Goal: Task Accomplishment & Management: Manage account settings

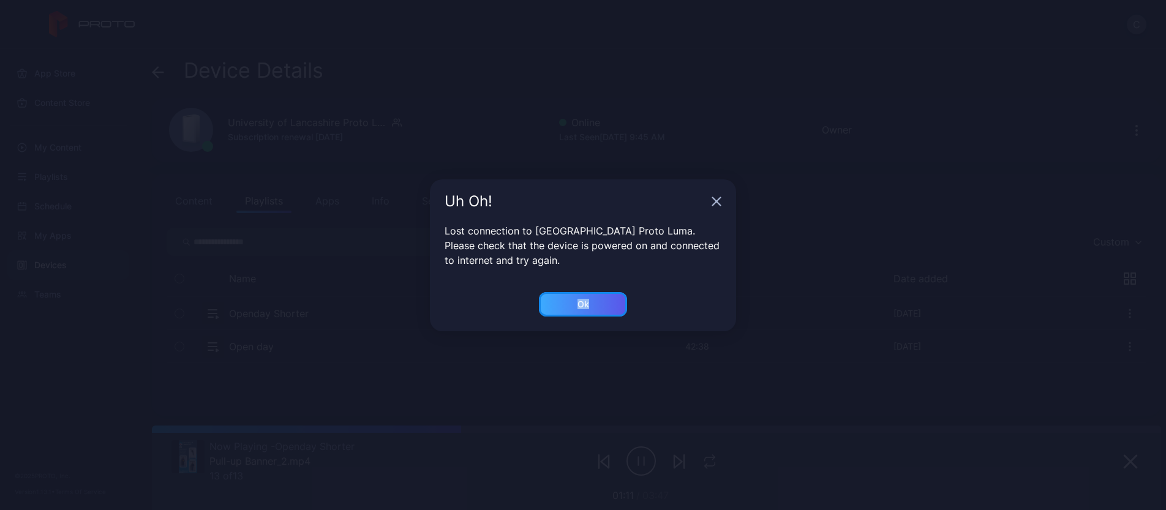
click at [581, 301] on button "Ok" at bounding box center [583, 304] width 88 height 24
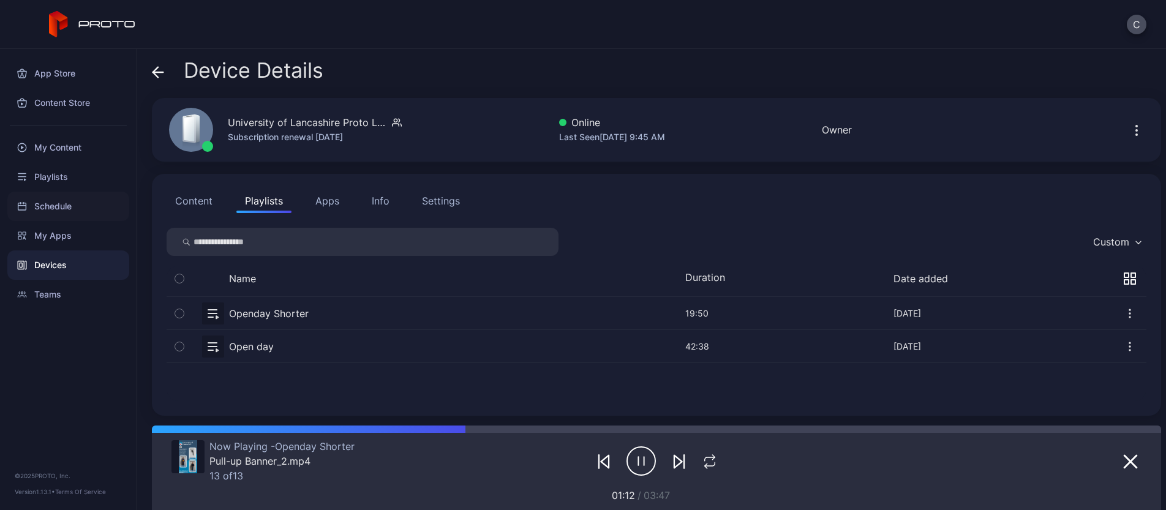
click at [58, 209] on div "Schedule" at bounding box center [68, 206] width 122 height 29
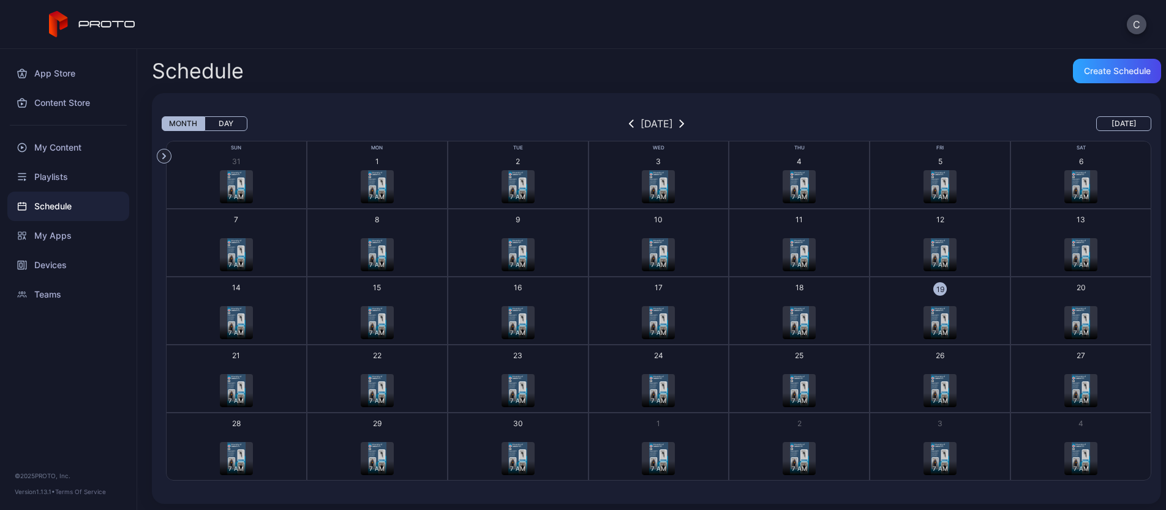
click at [936, 328] on div "7 AM" at bounding box center [939, 332] width 33 height 14
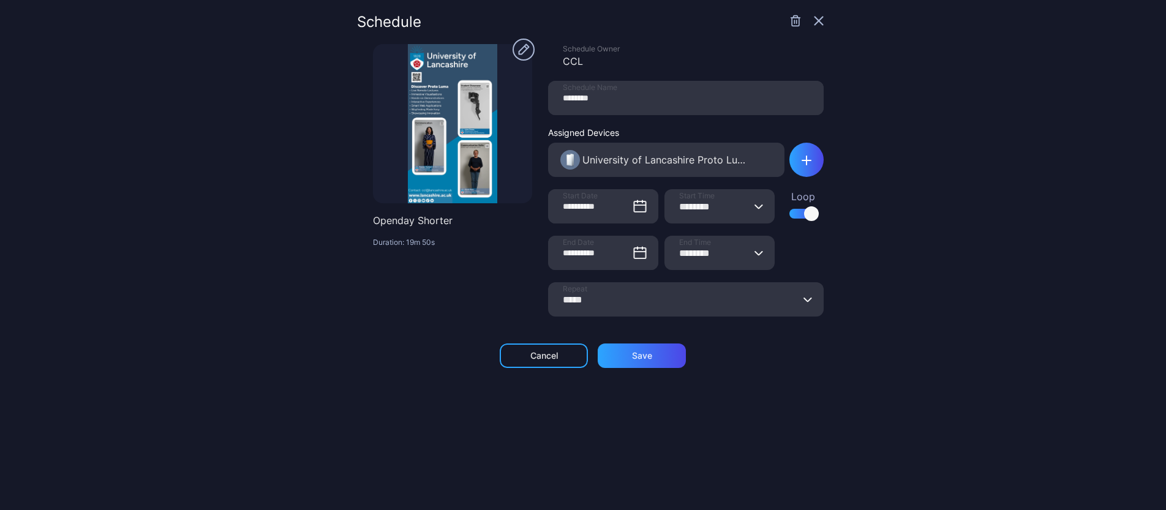
click at [815, 17] on icon "button" at bounding box center [819, 21] width 8 height 8
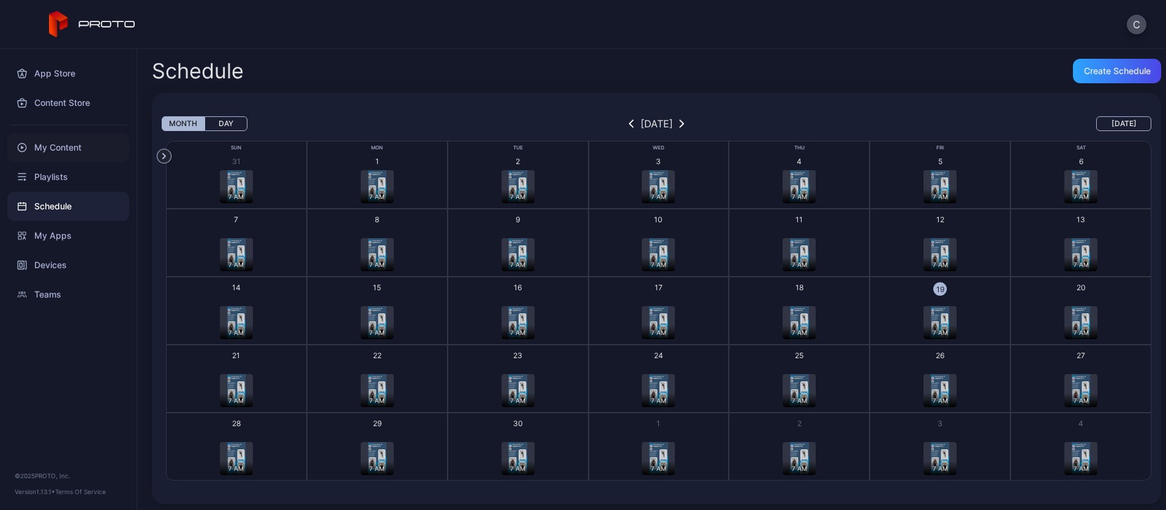
click at [72, 154] on div "My Content" at bounding box center [68, 147] width 122 height 29
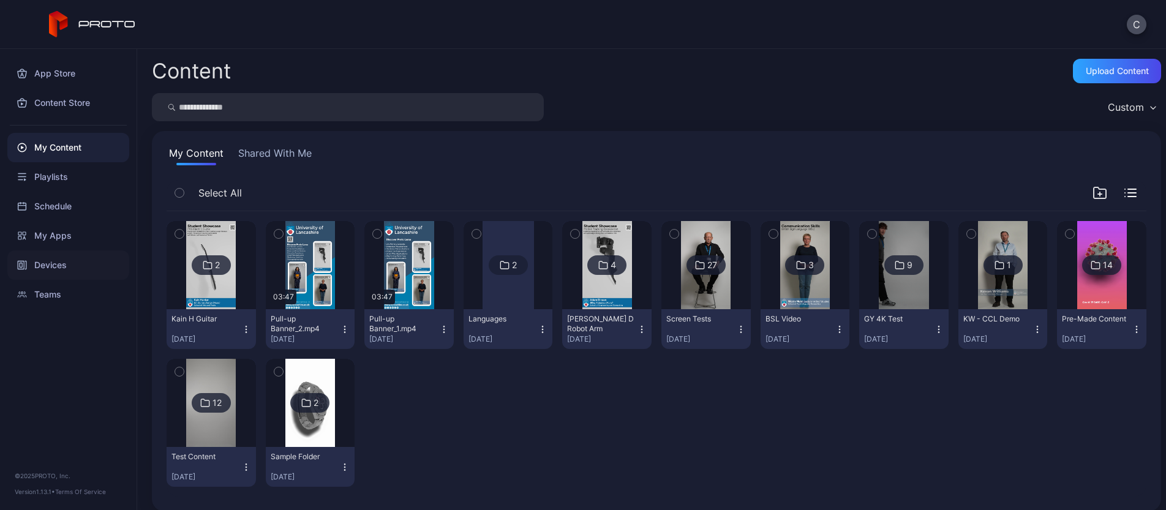
click at [54, 264] on div "Devices" at bounding box center [68, 264] width 122 height 29
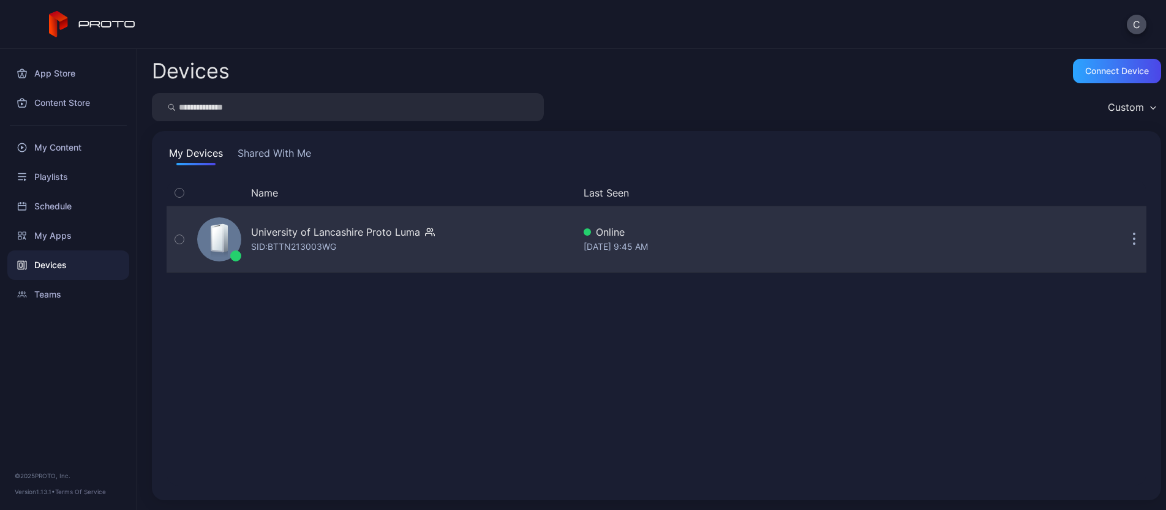
click at [317, 239] on div "SID: BTTN213003WG" at bounding box center [293, 246] width 85 height 15
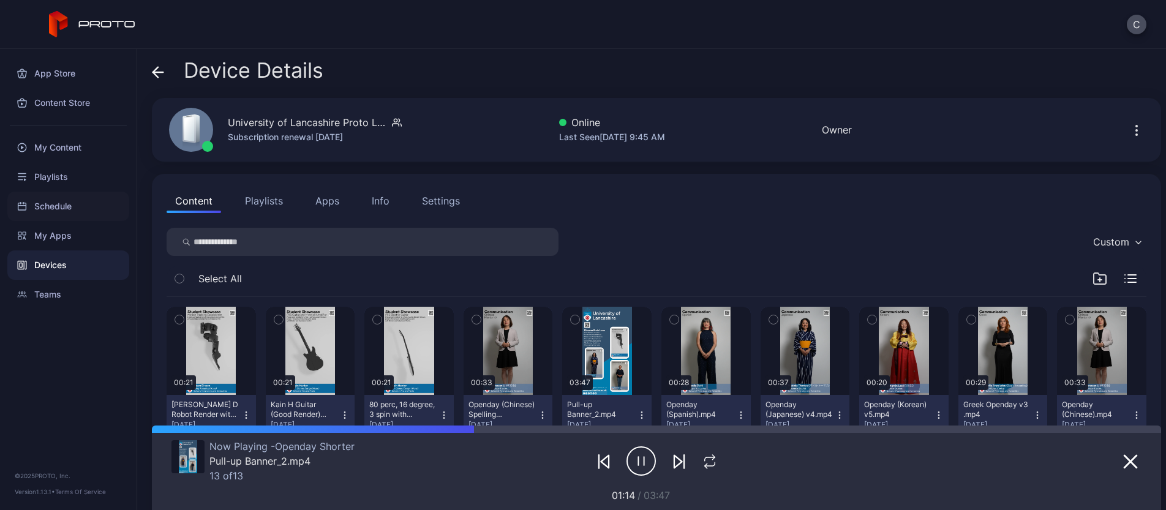
click at [66, 207] on div "Schedule" at bounding box center [68, 206] width 122 height 29
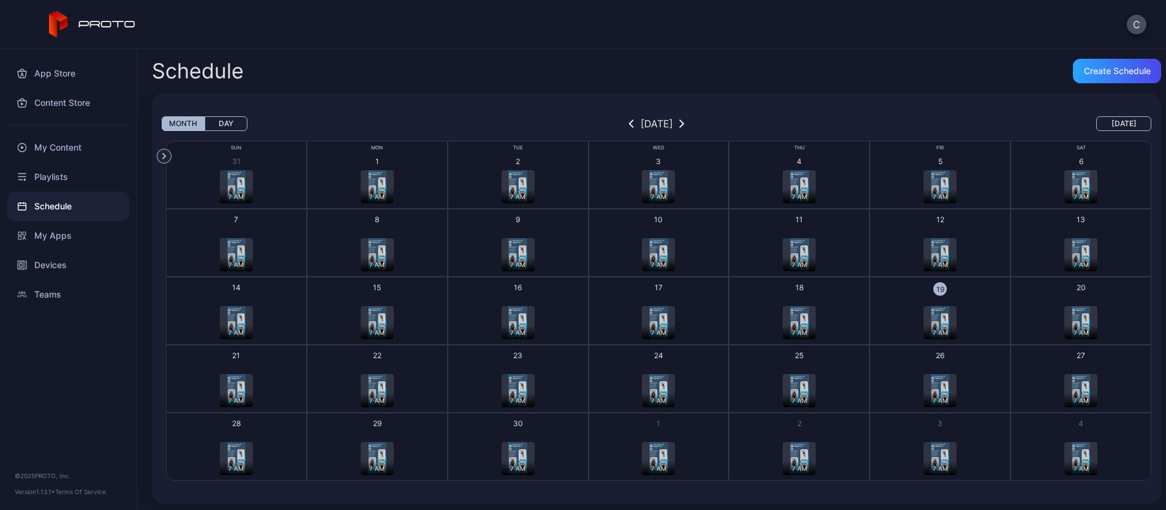
click at [940, 325] on div "7 AM" at bounding box center [939, 332] width 33 height 14
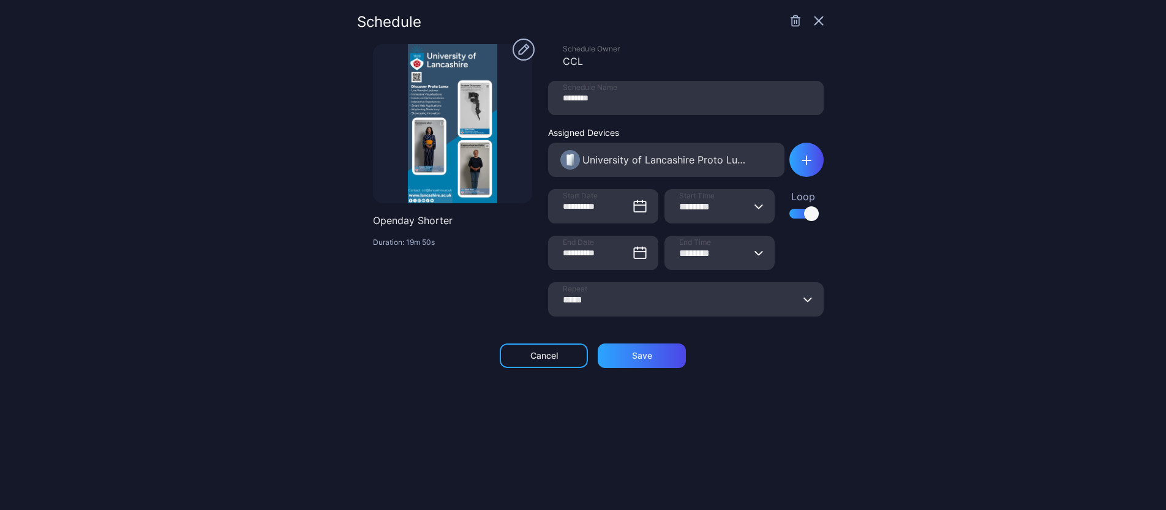
click at [774, 173] on div "Assigned Devices University of Lancashire Proto Luma" at bounding box center [686, 152] width 276 height 50
click at [801, 164] on icon "button" at bounding box center [806, 161] width 10 height 10
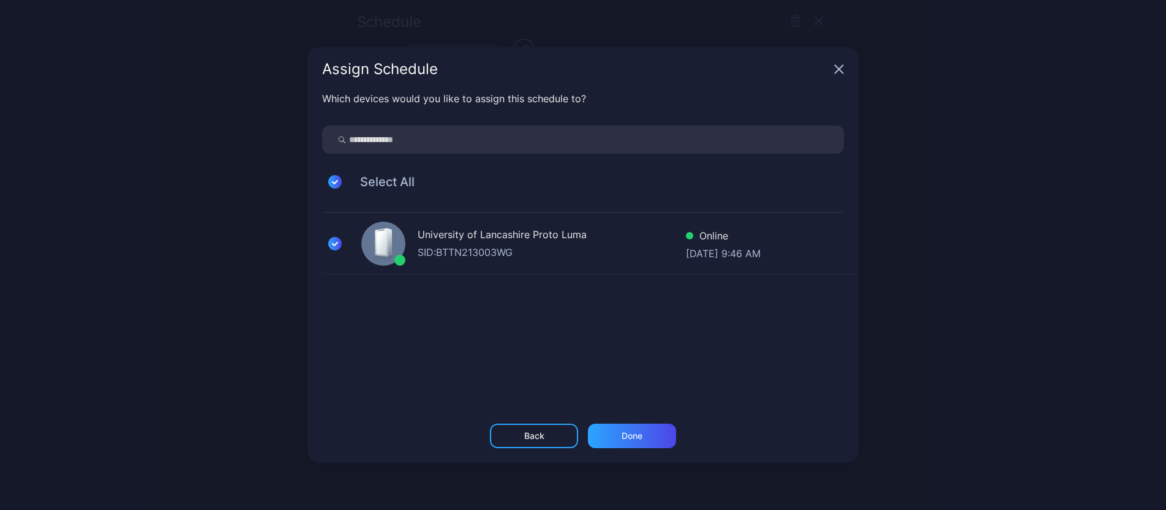
click at [366, 228] on div "University of Lancashire Proto [PERSON_NAME]: BTTN213003WG Online [DATE] 9:46 AM" at bounding box center [590, 243] width 536 height 61
click at [636, 427] on div "Done" at bounding box center [632, 436] width 88 height 24
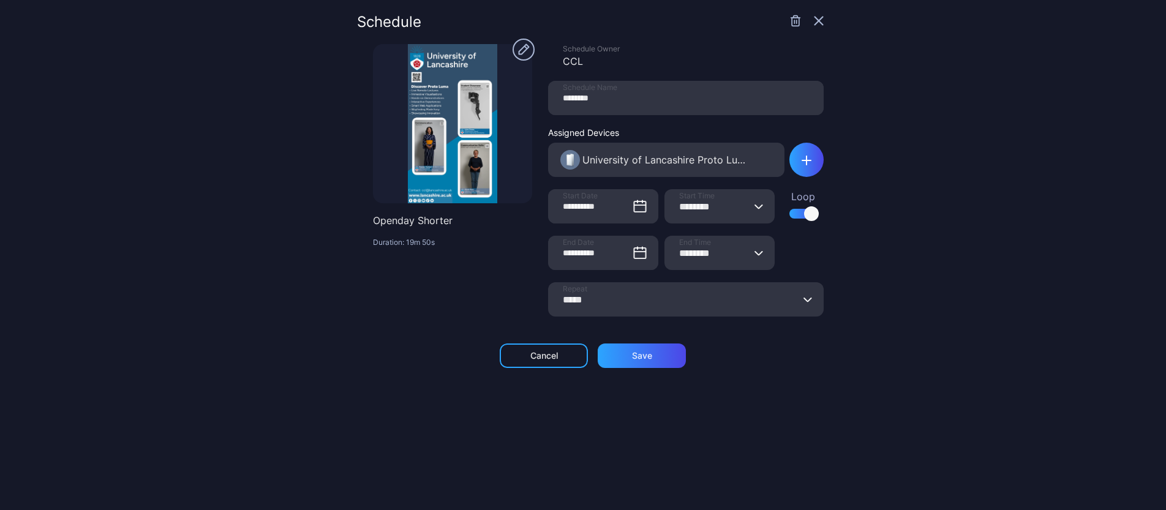
click at [789, 18] on icon "button" at bounding box center [795, 21] width 12 height 12
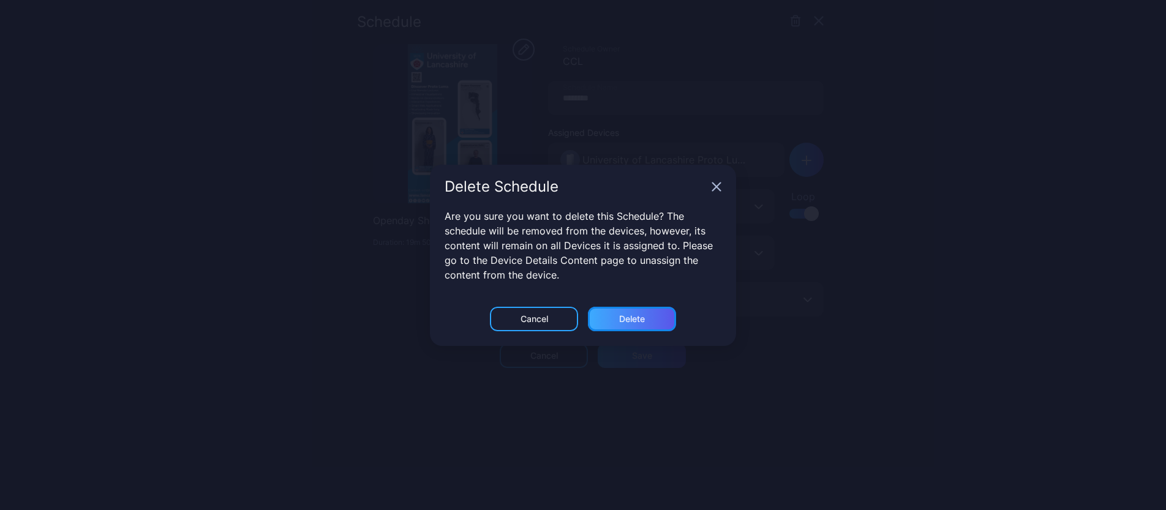
click at [631, 321] on div "Delete" at bounding box center [632, 319] width 26 height 10
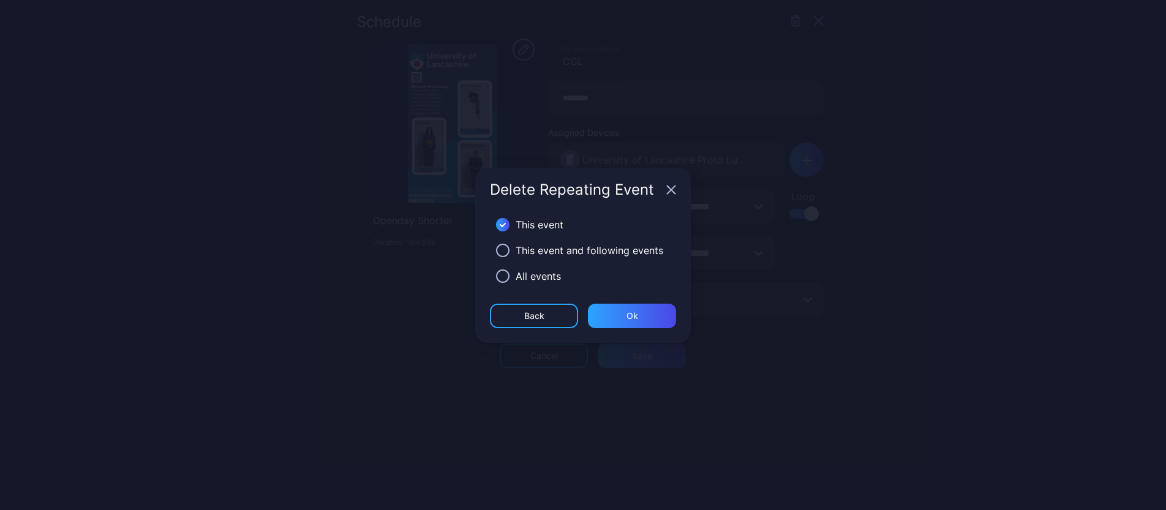
click at [528, 273] on div "All events" at bounding box center [538, 276] width 45 height 15
click at [498, 275] on button "button" at bounding box center [502, 275] width 13 height 13
click at [658, 320] on div "Ok" at bounding box center [632, 316] width 88 height 24
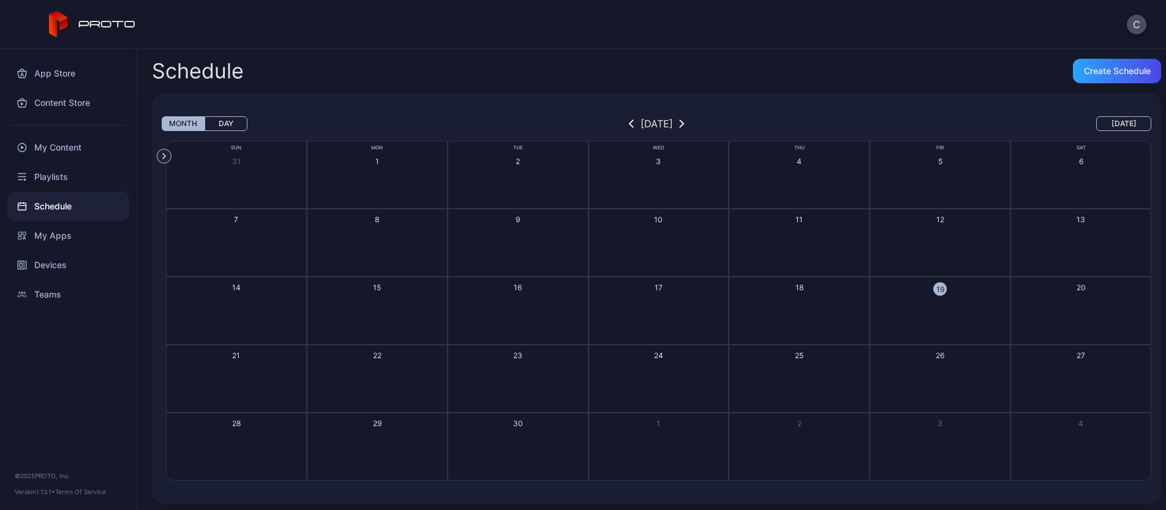
click at [929, 308] on button "19" at bounding box center [939, 311] width 141 height 68
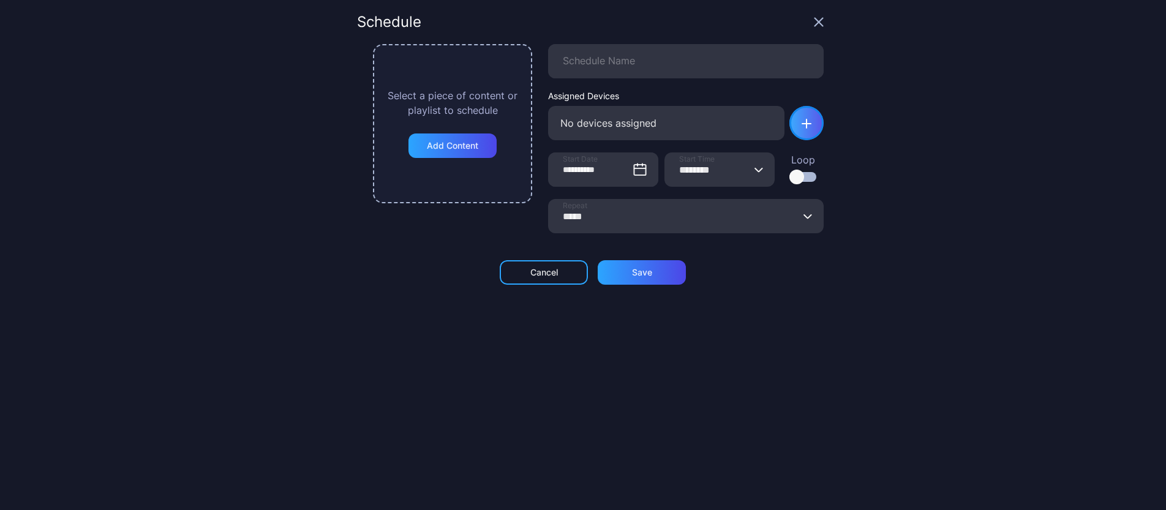
click at [805, 128] on div "button" at bounding box center [806, 123] width 34 height 34
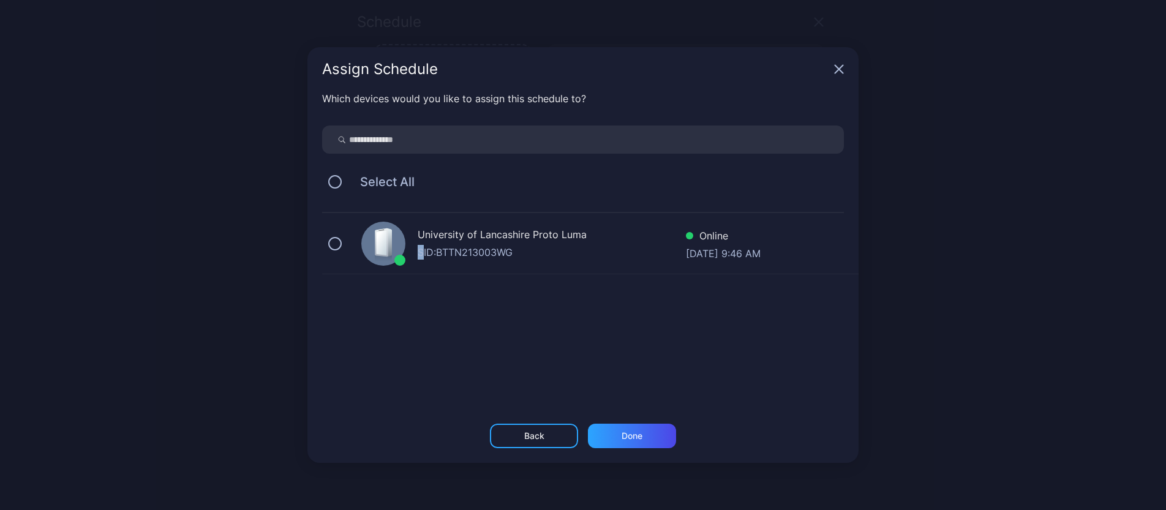
click at [421, 245] on div "SID: BTTN213003WG" at bounding box center [552, 252] width 268 height 15
click at [612, 435] on button "Done" at bounding box center [632, 436] width 88 height 24
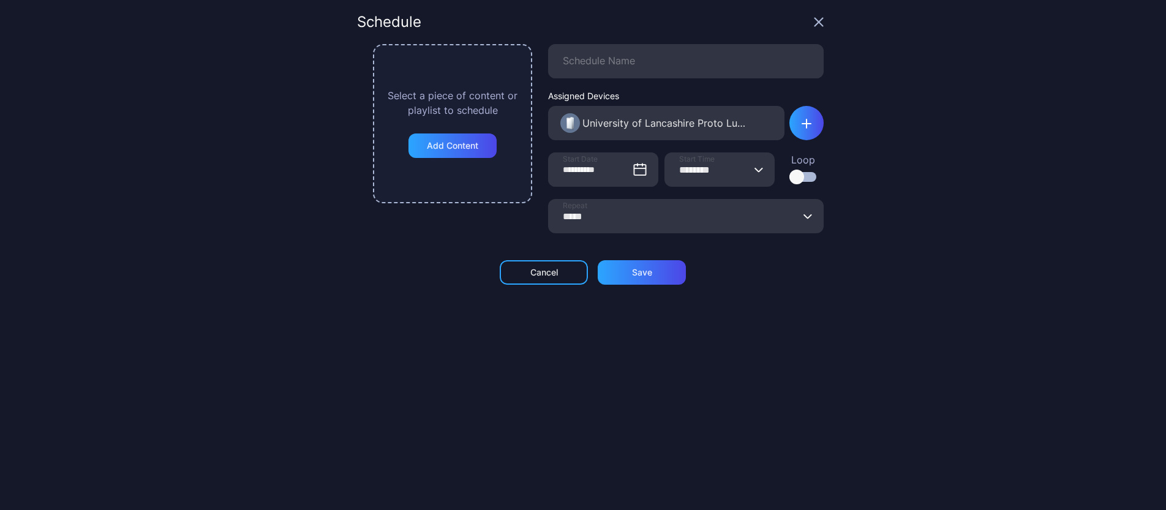
click at [752, 173] on input "********" at bounding box center [719, 169] width 110 height 34
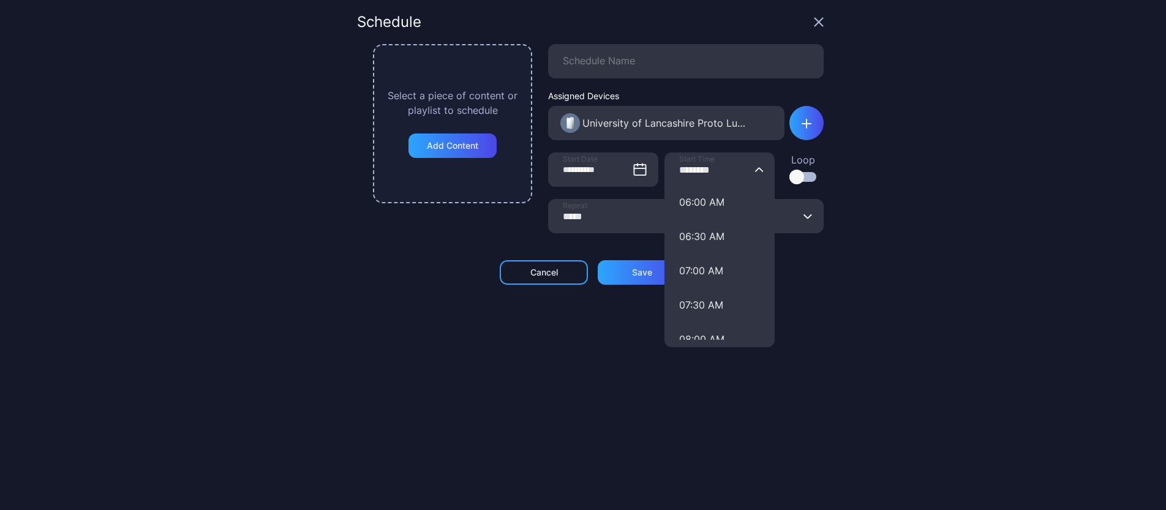
scroll to position [423, 0]
click at [710, 299] on button "07:30 AM" at bounding box center [719, 295] width 110 height 34
type input "********"
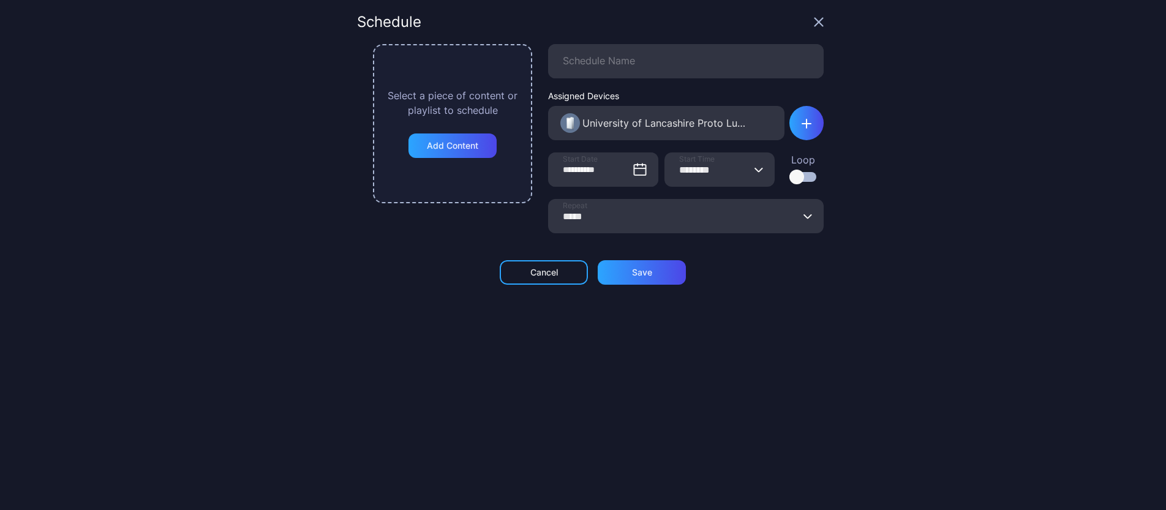
click at [723, 214] on input "*****" at bounding box center [686, 216] width 276 height 34
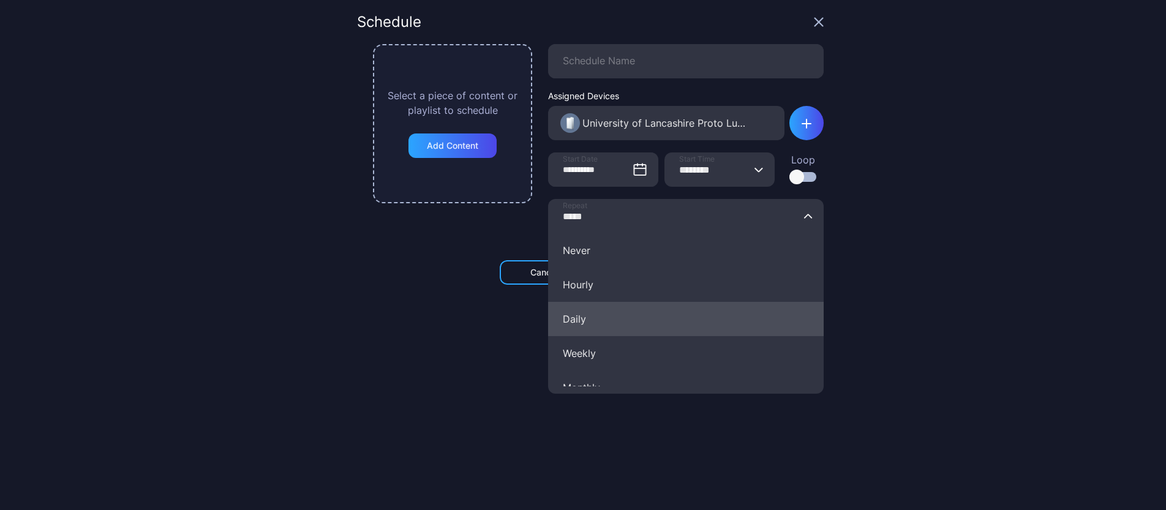
click at [566, 318] on button "Daily" at bounding box center [686, 319] width 276 height 34
type input "*****"
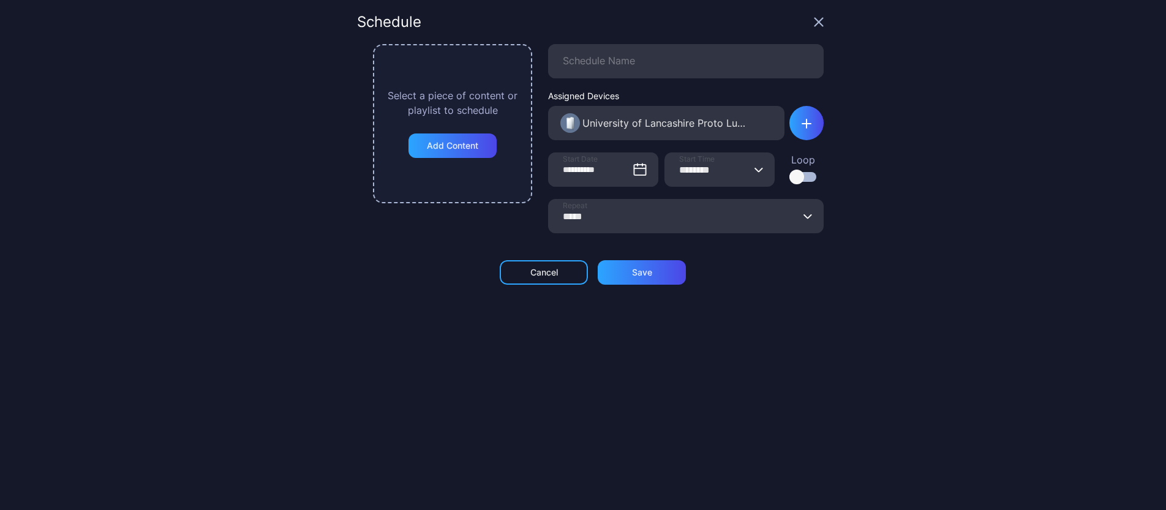
click at [789, 175] on div at bounding box center [796, 177] width 15 height 15
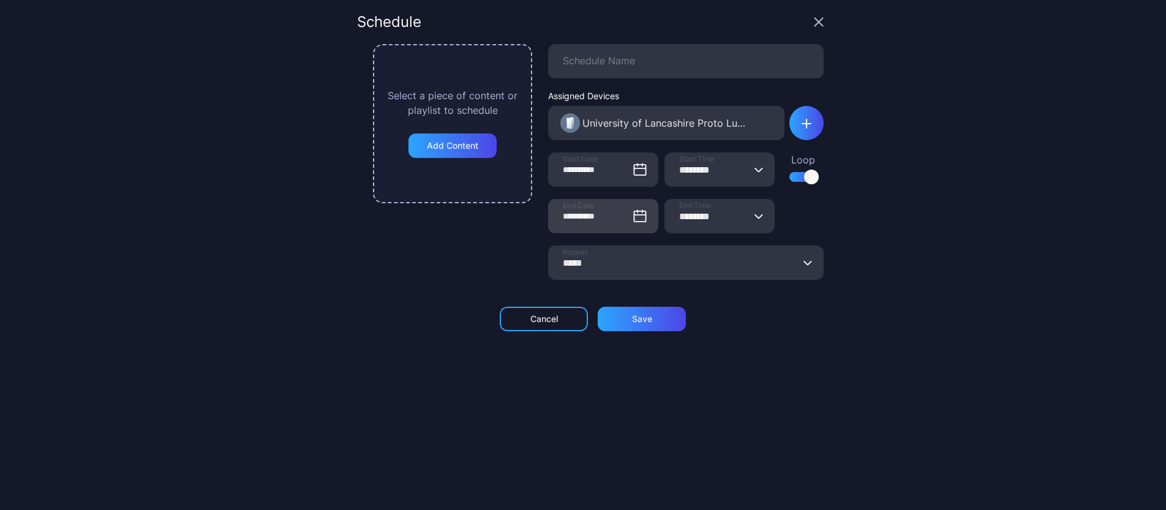
click at [632, 217] on icon at bounding box center [639, 216] width 15 height 15
click at [626, 217] on input "**********" at bounding box center [603, 216] width 110 height 34
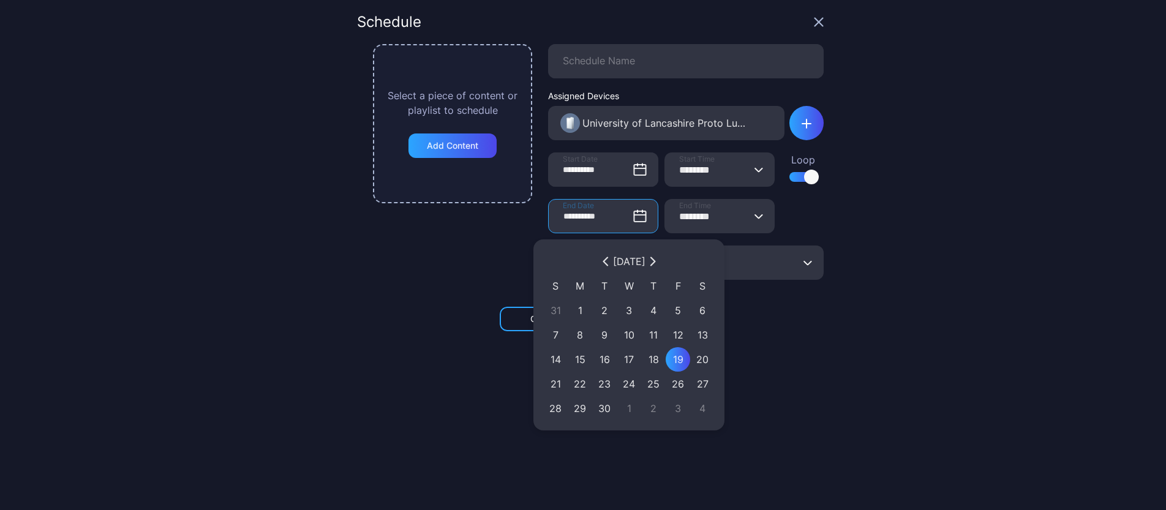
click at [654, 261] on icon "button" at bounding box center [652, 262] width 4 height 8
click at [676, 261] on div "[DATE]" at bounding box center [628, 261] width 171 height 24
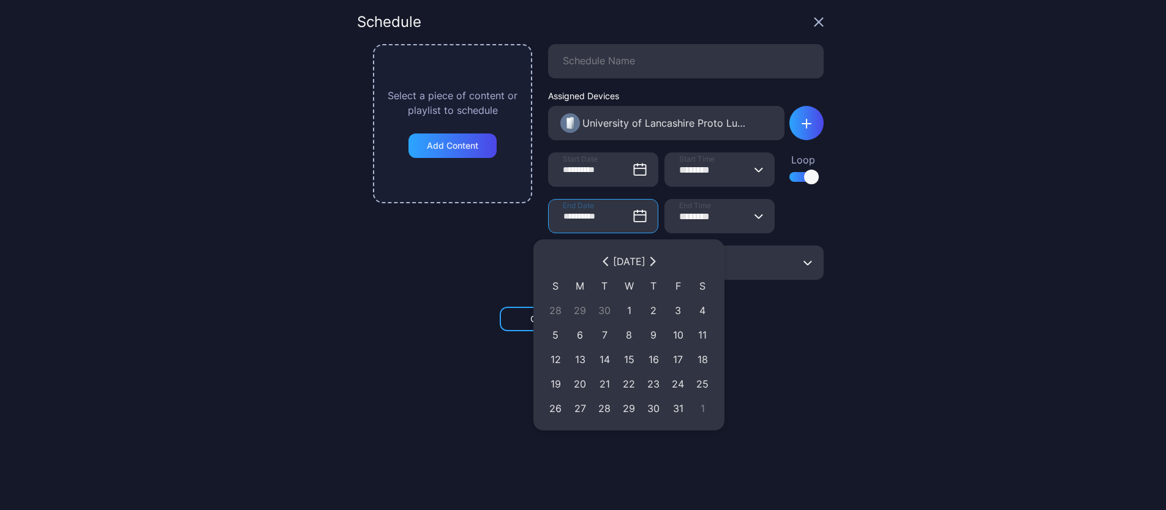
click at [660, 261] on button "button" at bounding box center [652, 261] width 15 height 15
click at [656, 261] on icon "button" at bounding box center [652, 262] width 7 height 10
click at [660, 261] on button "button" at bounding box center [652, 261] width 15 height 15
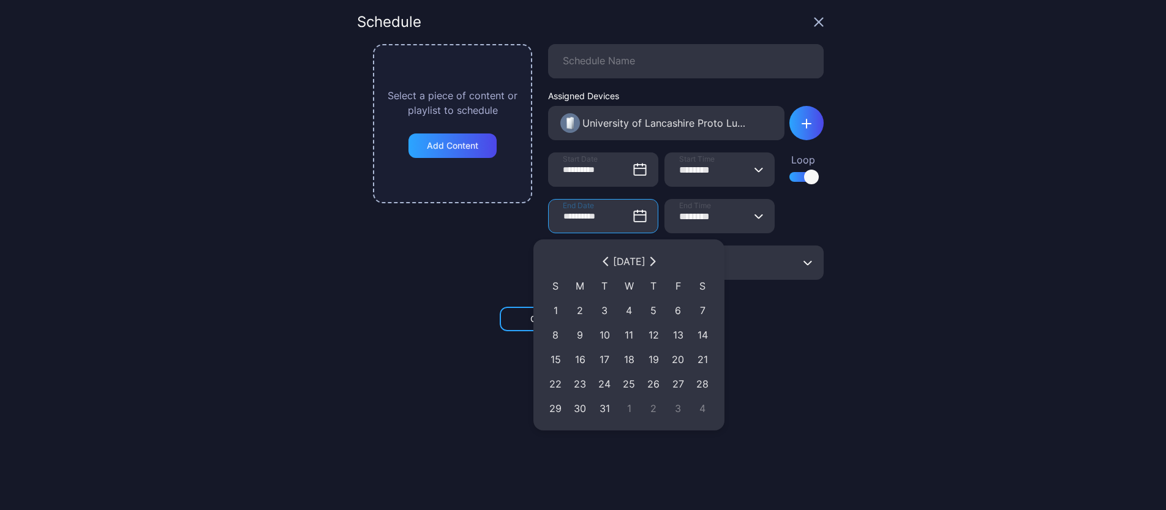
click at [673, 261] on div "[DATE]" at bounding box center [628, 261] width 171 height 24
click at [672, 261] on div "[DATE]" at bounding box center [628, 261] width 171 height 24
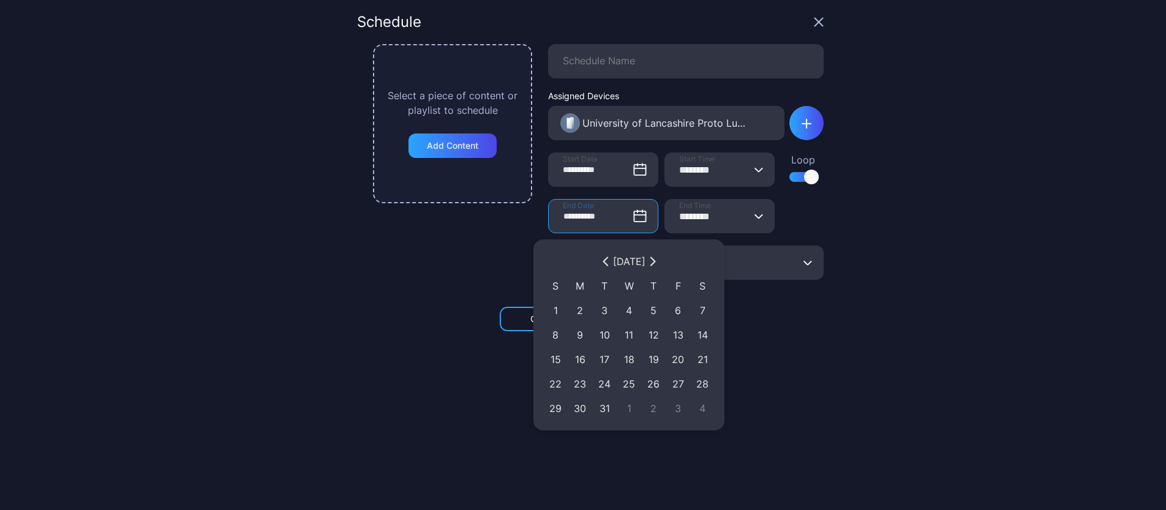
click at [660, 261] on button "button" at bounding box center [652, 261] width 15 height 15
click at [668, 261] on div "[DATE]" at bounding box center [628, 261] width 171 height 24
click at [654, 261] on icon "button" at bounding box center [652, 262] width 4 height 8
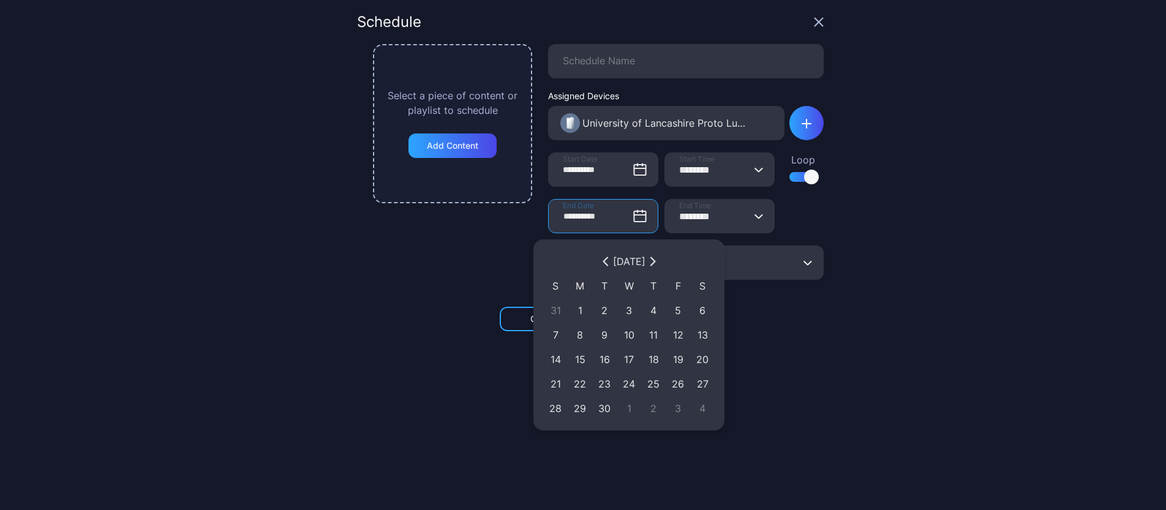
click at [654, 261] on icon "button" at bounding box center [652, 262] width 4 height 8
click at [656, 261] on icon "button" at bounding box center [652, 262] width 7 height 10
click at [645, 261] on div "[DATE]" at bounding box center [629, 261] width 32 height 15
click at [656, 260] on icon "button" at bounding box center [652, 262] width 7 height 10
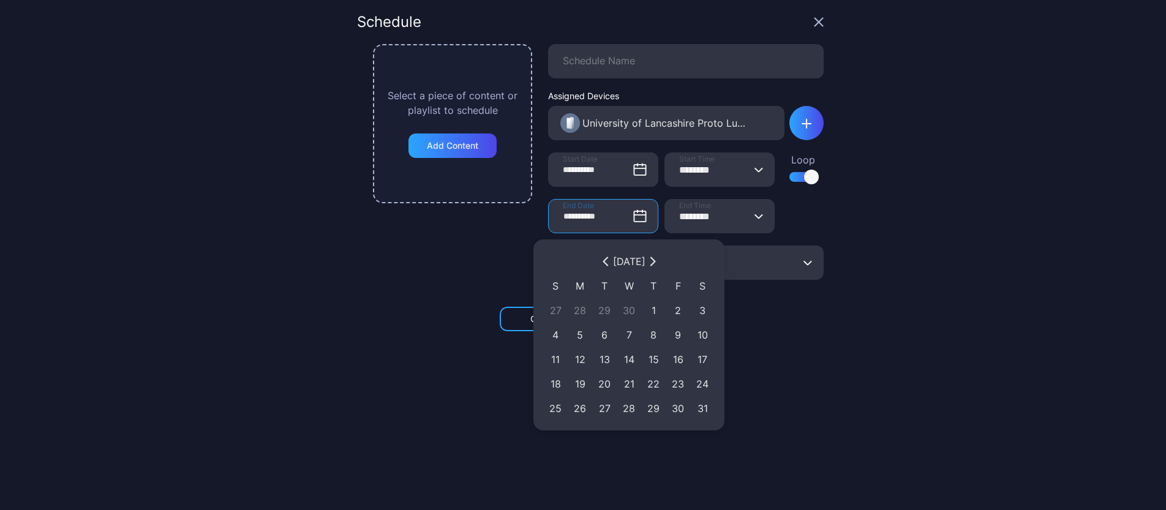
click at [660, 260] on button "button" at bounding box center [652, 261] width 15 height 15
click at [654, 260] on icon "button" at bounding box center [652, 262] width 4 height 8
click at [677, 379] on div "25" at bounding box center [678, 384] width 12 height 15
type input "**********"
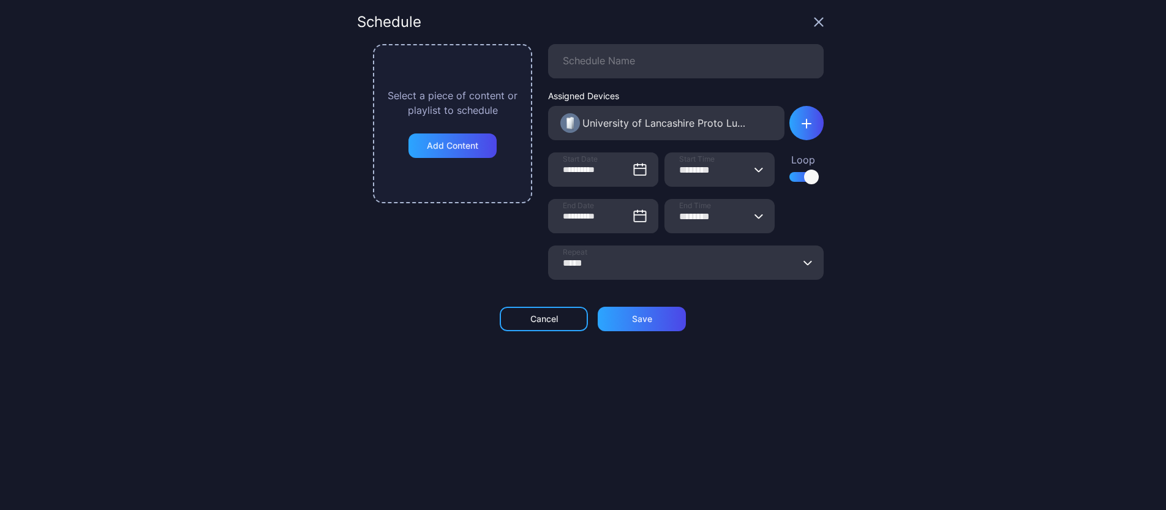
click at [754, 210] on button "******** End Time" at bounding box center [759, 216] width 10 height 34
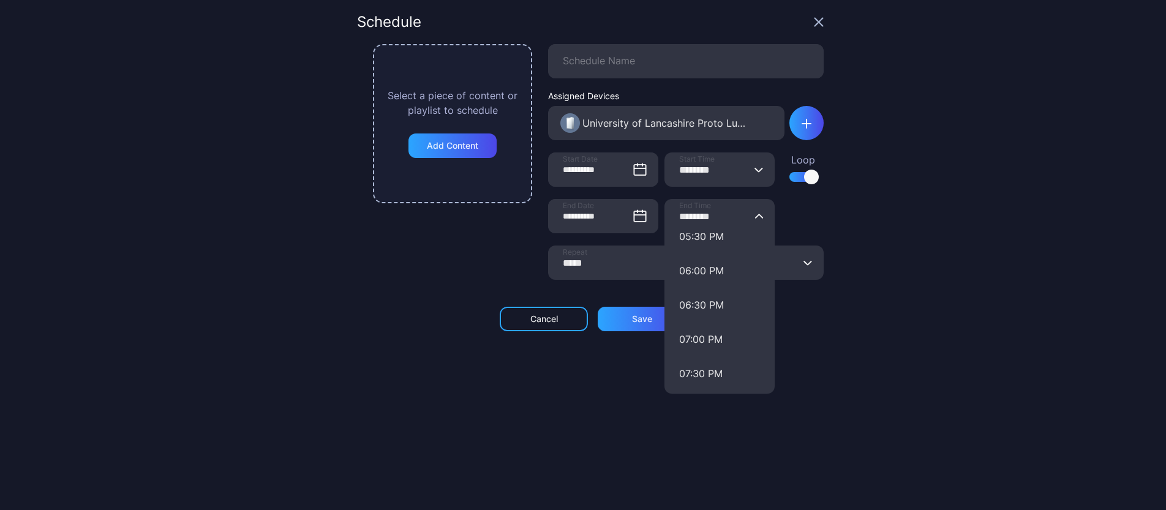
scroll to position [1211, 0]
click at [700, 272] on button "06:00 PM" at bounding box center [719, 274] width 110 height 34
type input "********"
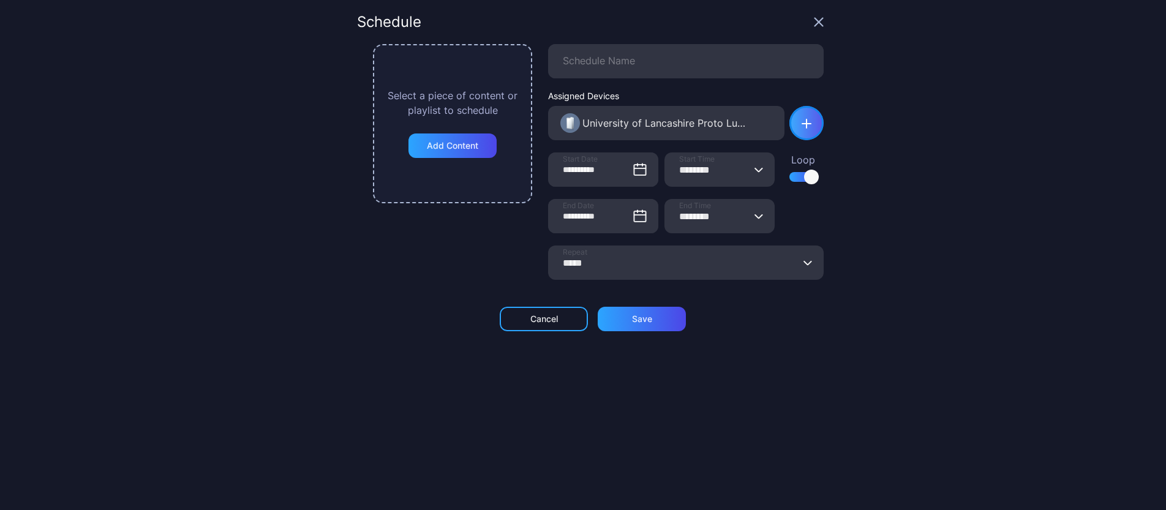
click at [789, 126] on div "button" at bounding box center [806, 123] width 34 height 34
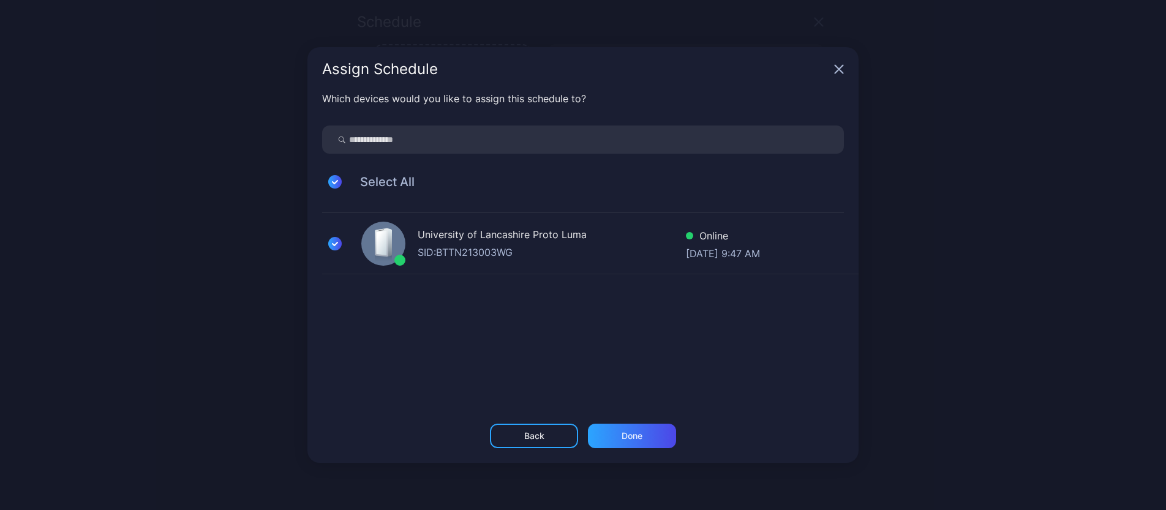
click at [836, 67] on icon "button" at bounding box center [839, 70] width 8 height 8
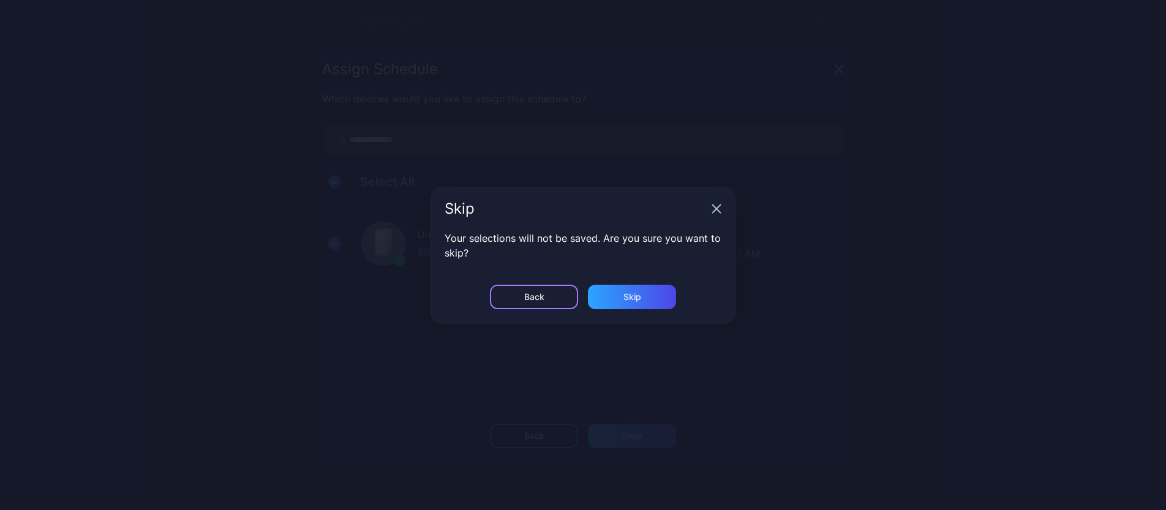
click at [543, 306] on div "Back" at bounding box center [534, 297] width 88 height 24
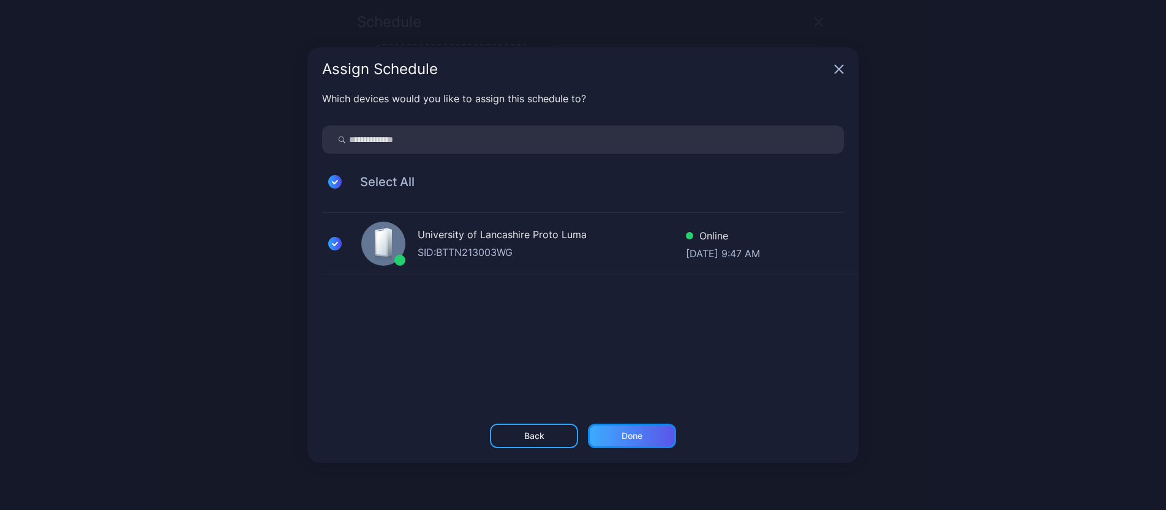
click at [634, 440] on div "Done" at bounding box center [631, 436] width 21 height 10
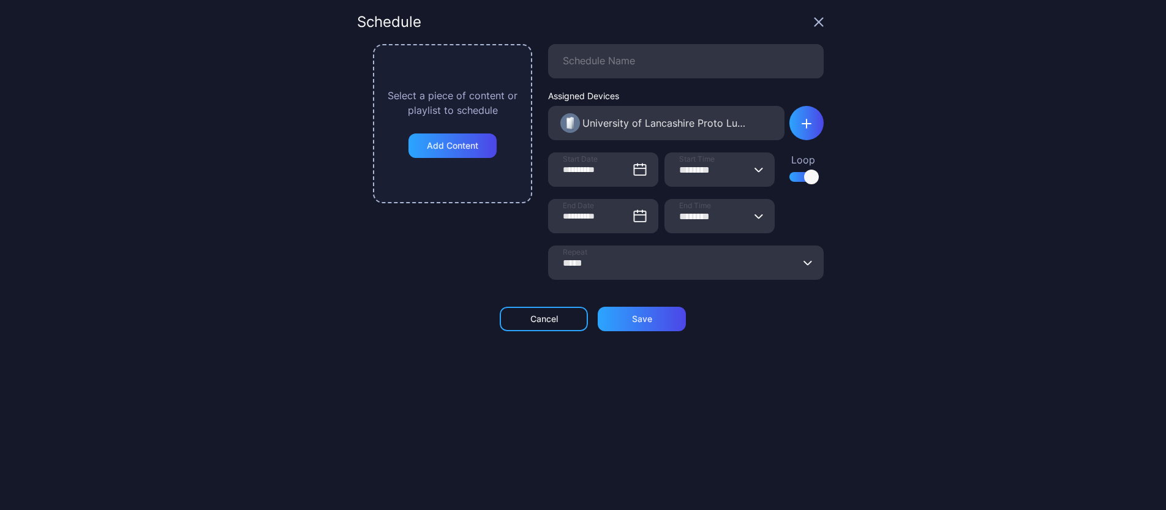
click at [631, 89] on div "**********" at bounding box center [686, 168] width 276 height 248
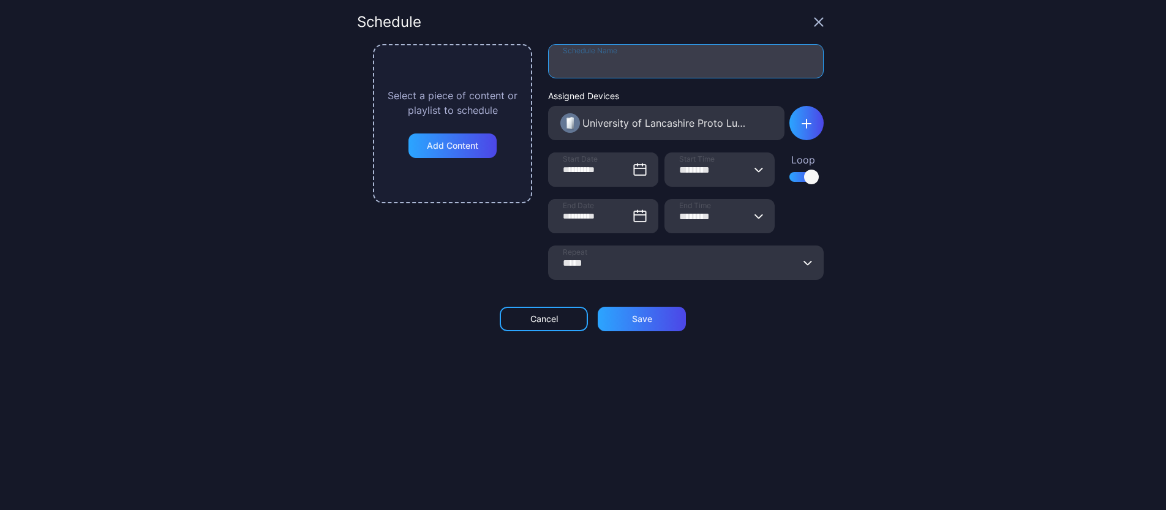
click at [599, 66] on input "Schedule Name" at bounding box center [686, 61] width 276 height 34
type input "*"
type input "********"
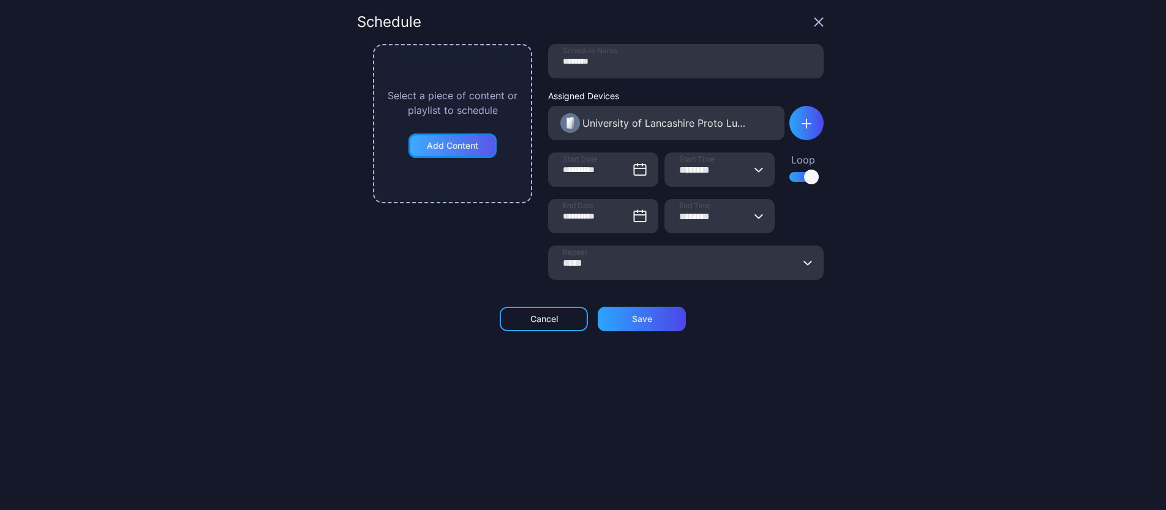
click at [457, 135] on div "Add Content" at bounding box center [452, 145] width 88 height 24
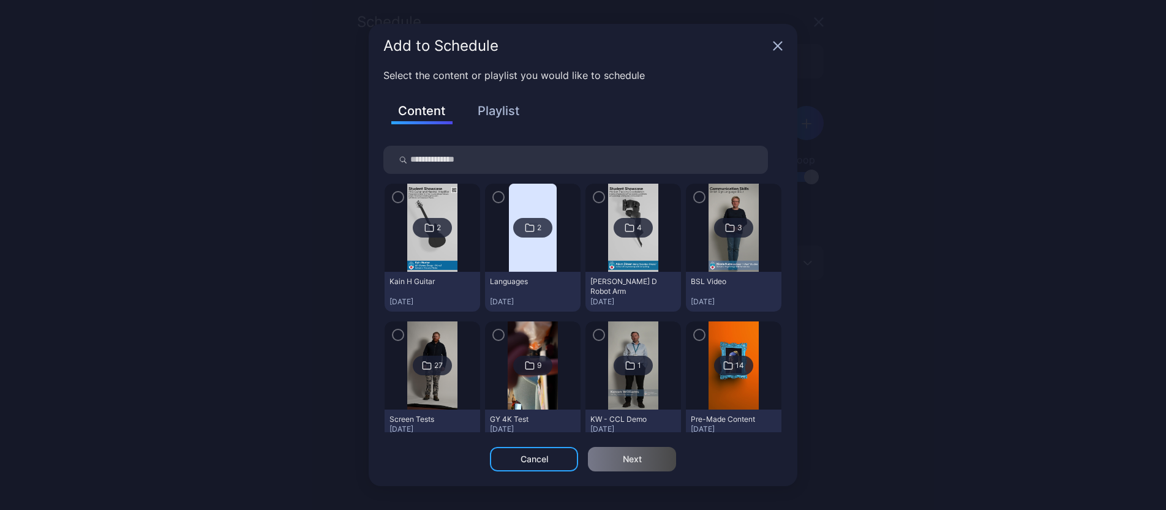
click at [500, 107] on button "Playlist" at bounding box center [498, 110] width 61 height 21
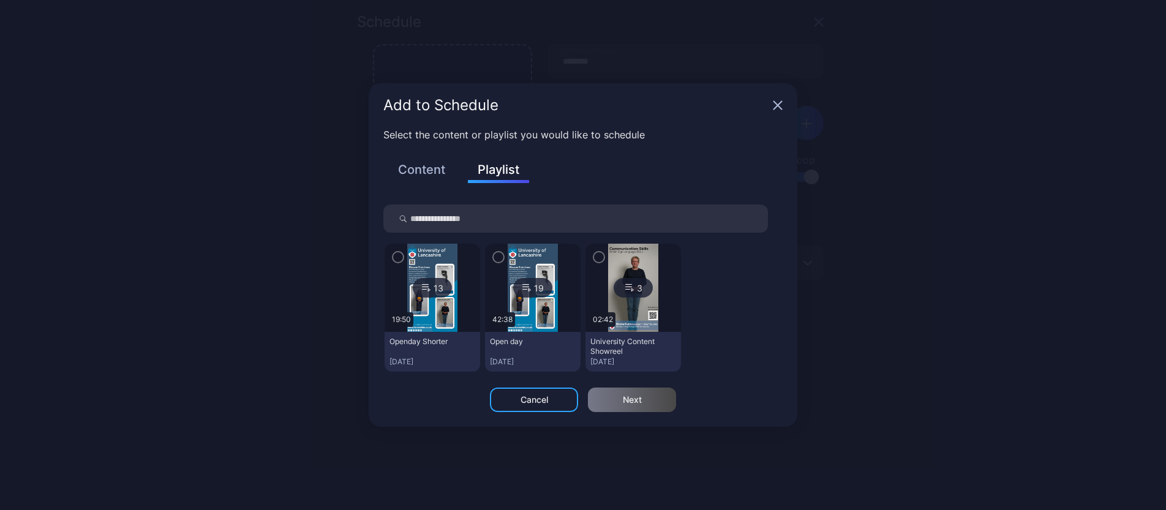
click at [395, 255] on icon "button" at bounding box center [398, 256] width 10 height 13
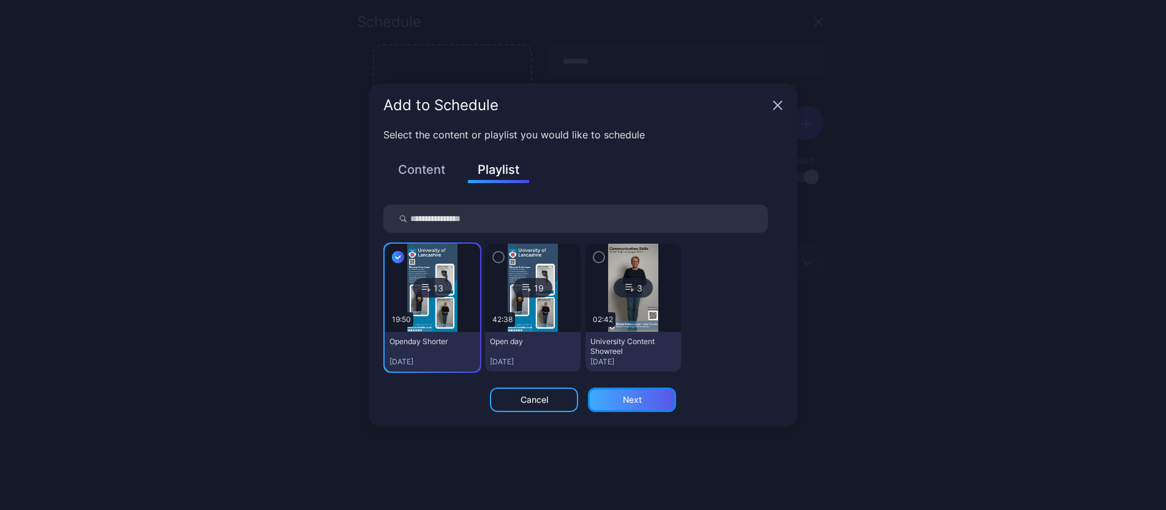
click at [610, 400] on div "Next" at bounding box center [632, 400] width 88 height 24
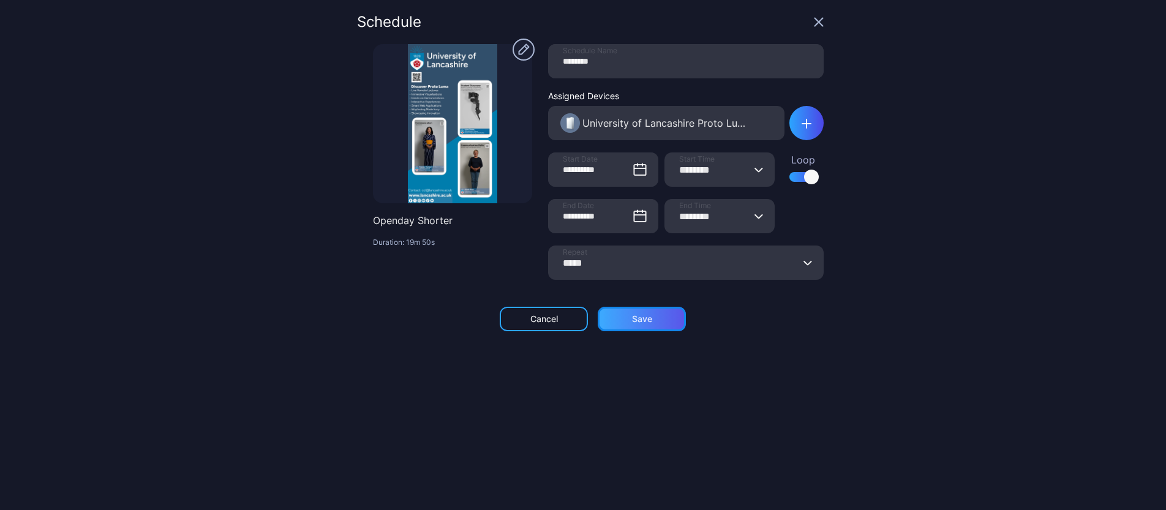
click at [647, 313] on div "Save" at bounding box center [642, 319] width 88 height 24
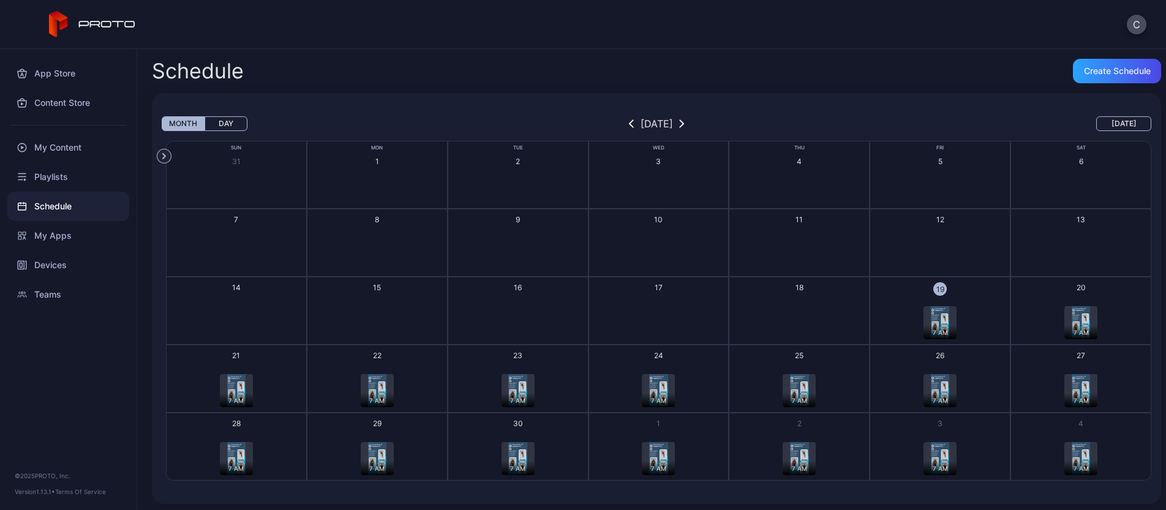
scroll to position [4, 0]
